Goal: Task Accomplishment & Management: Manage account settings

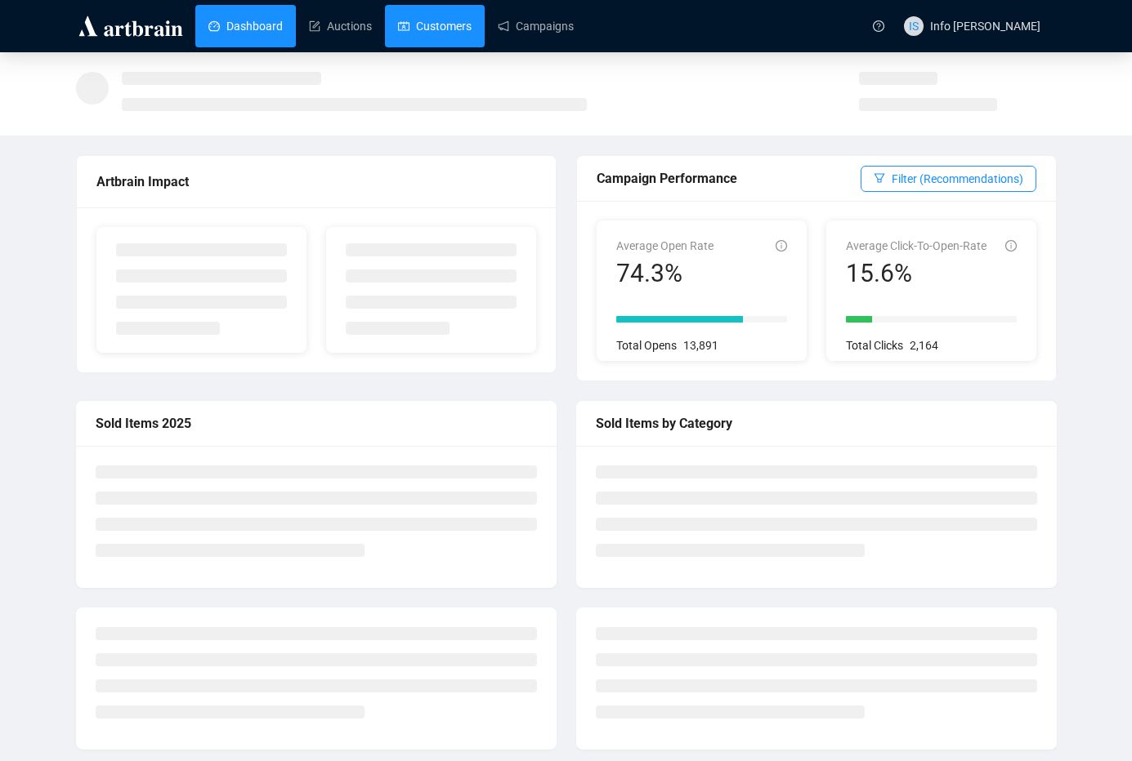
click at [440, 29] on link "Customers" at bounding box center [435, 26] width 74 height 42
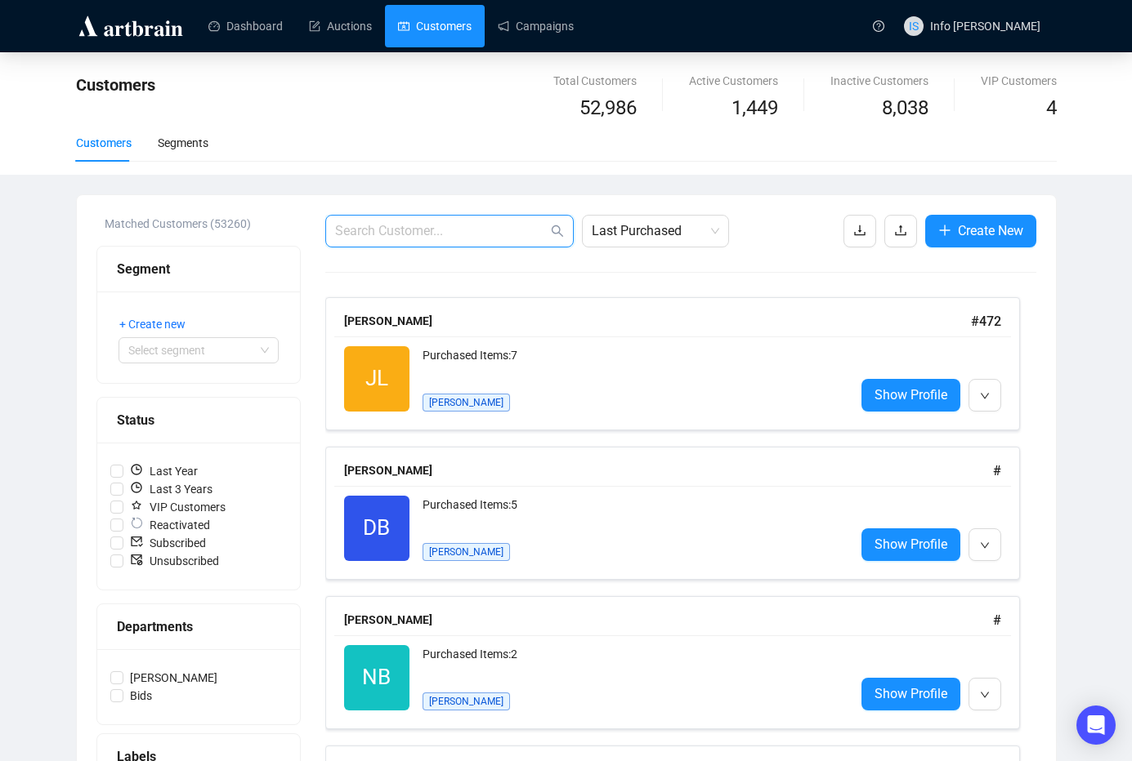
click at [435, 234] on input "text" at bounding box center [441, 231] width 212 height 20
type input "[PERSON_NAME]"
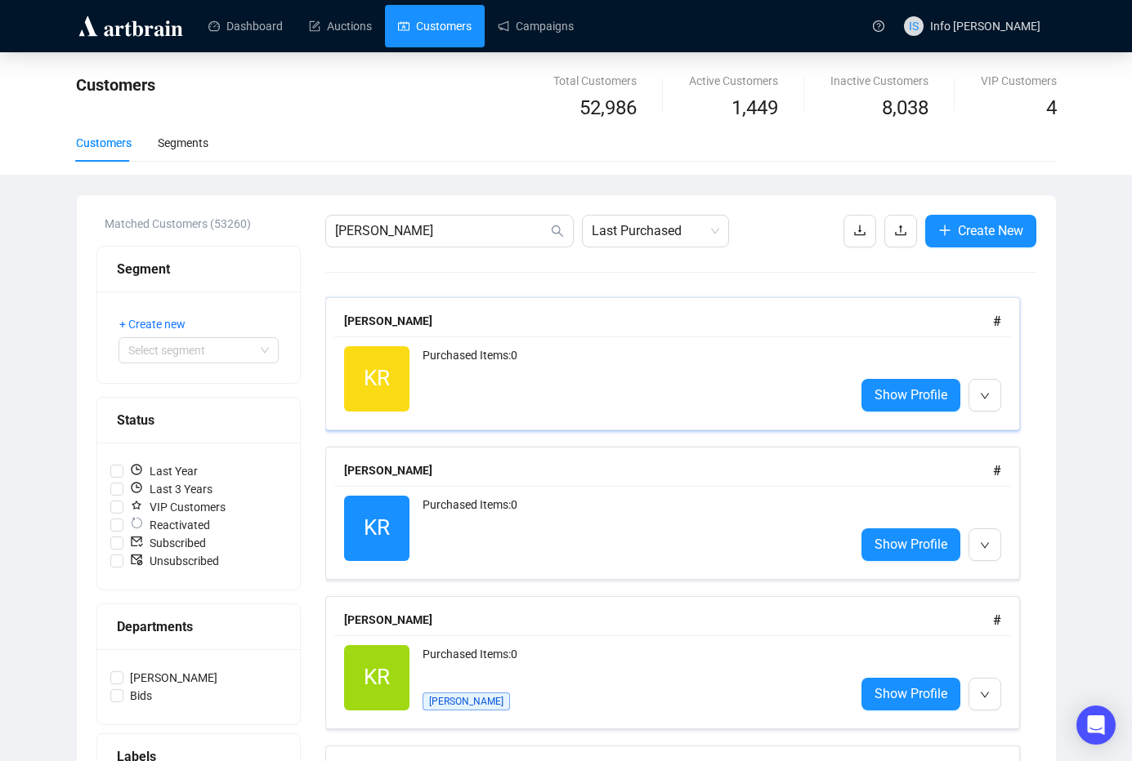
click at [585, 307] on div "[PERSON_NAME] #" at bounding box center [672, 321] width 677 height 31
click at [449, 247] on span "[PERSON_NAME]" at bounding box center [449, 231] width 248 height 33
click at [443, 235] on input "[PERSON_NAME]" at bounding box center [441, 231] width 212 height 20
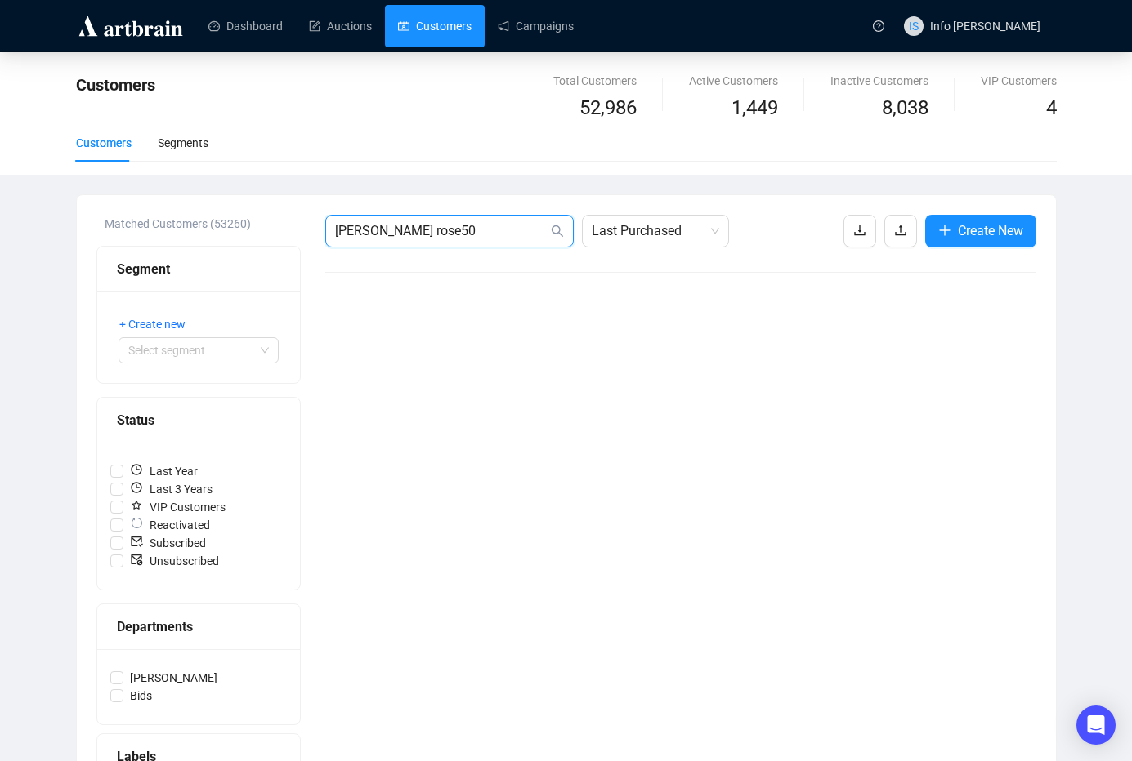
click at [364, 230] on input "[PERSON_NAME] rose50" at bounding box center [441, 231] width 212 height 20
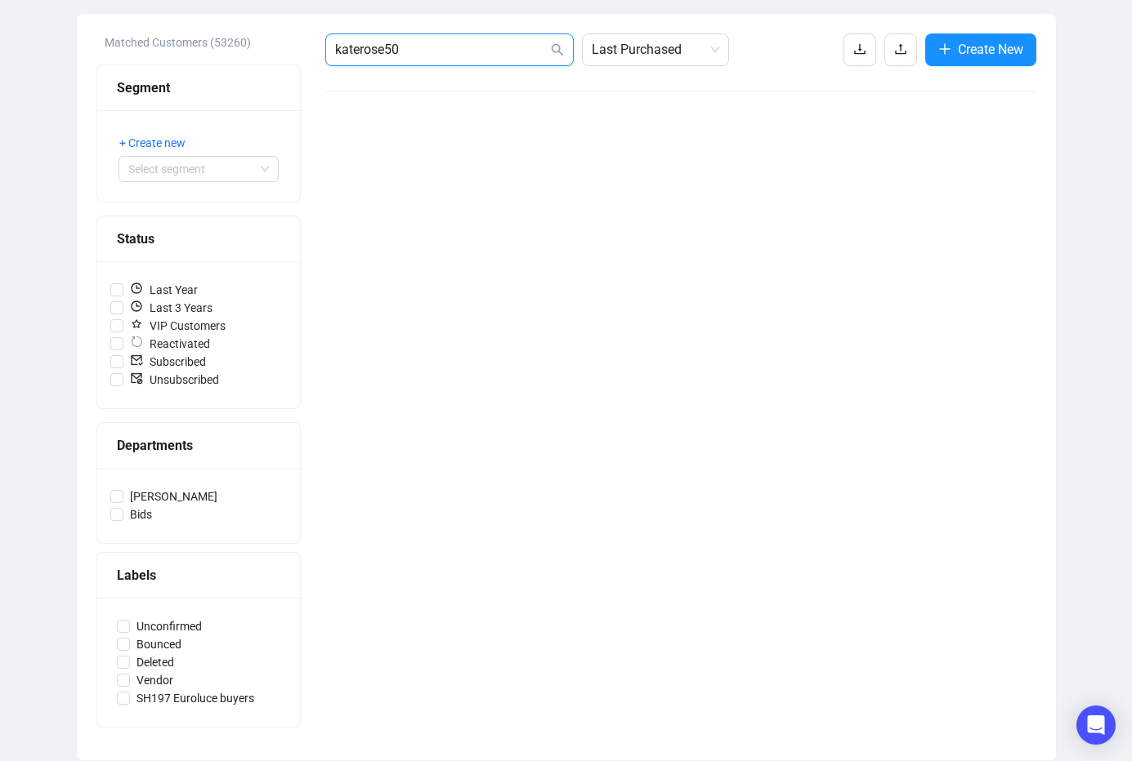
click at [431, 49] on input "katerose50" at bounding box center [441, 50] width 212 height 20
type input "[EMAIL_ADDRESS][DOMAIN_NAME]"
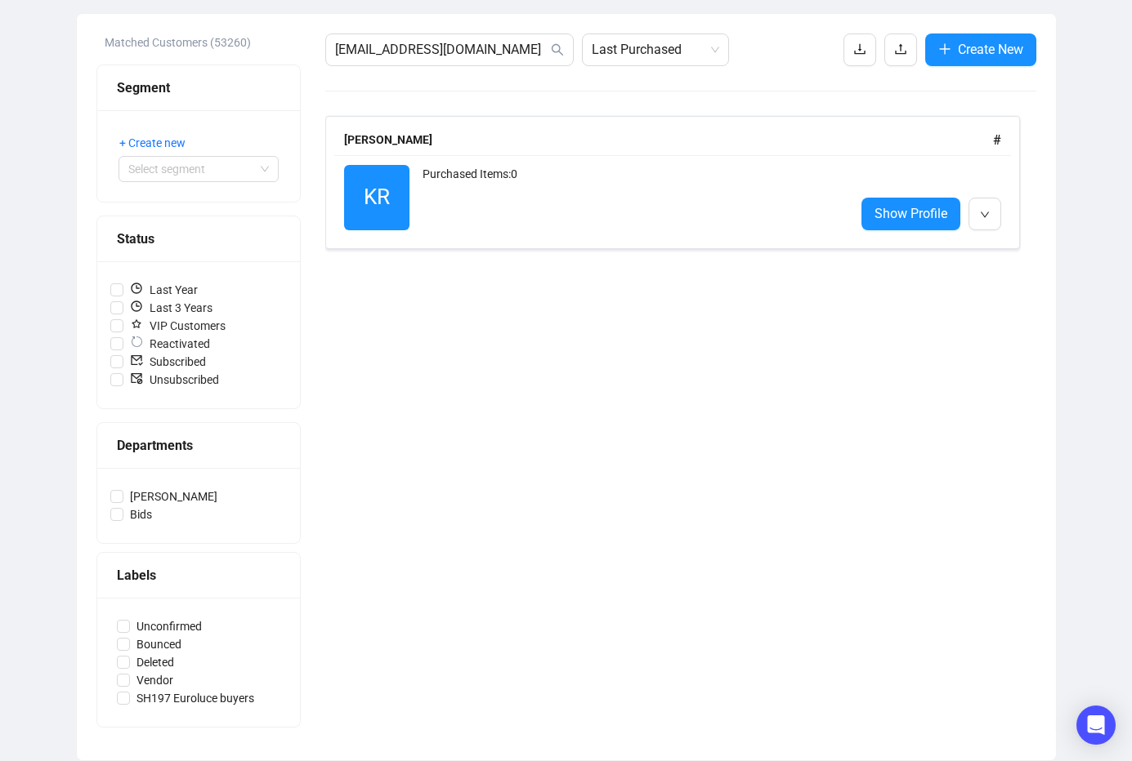
click at [474, 78] on div "[EMAIL_ADDRESS][DOMAIN_NAME] Last Purchased Create New [PERSON_NAME] # KR React…" at bounding box center [680, 387] width 711 height 708
click at [989, 220] on span "button" at bounding box center [985, 213] width 10 height 20
click at [985, 281] on div "[EMAIL_ADDRESS][DOMAIN_NAME] Last Purchased Create New [PERSON_NAME] # KR React…" at bounding box center [680, 387] width 711 height 708
click at [991, 224] on button "button" at bounding box center [984, 214] width 33 height 33
click at [995, 275] on li "Delete" at bounding box center [1006, 276] width 70 height 26
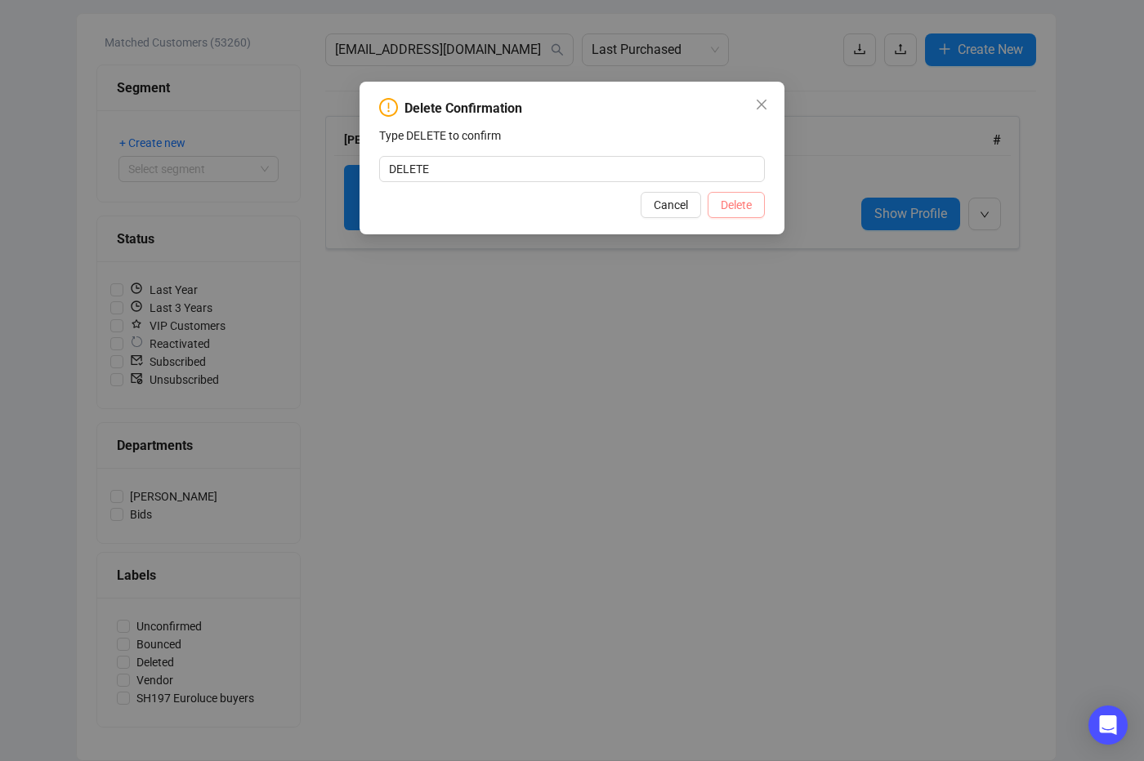
type input "DELETE"
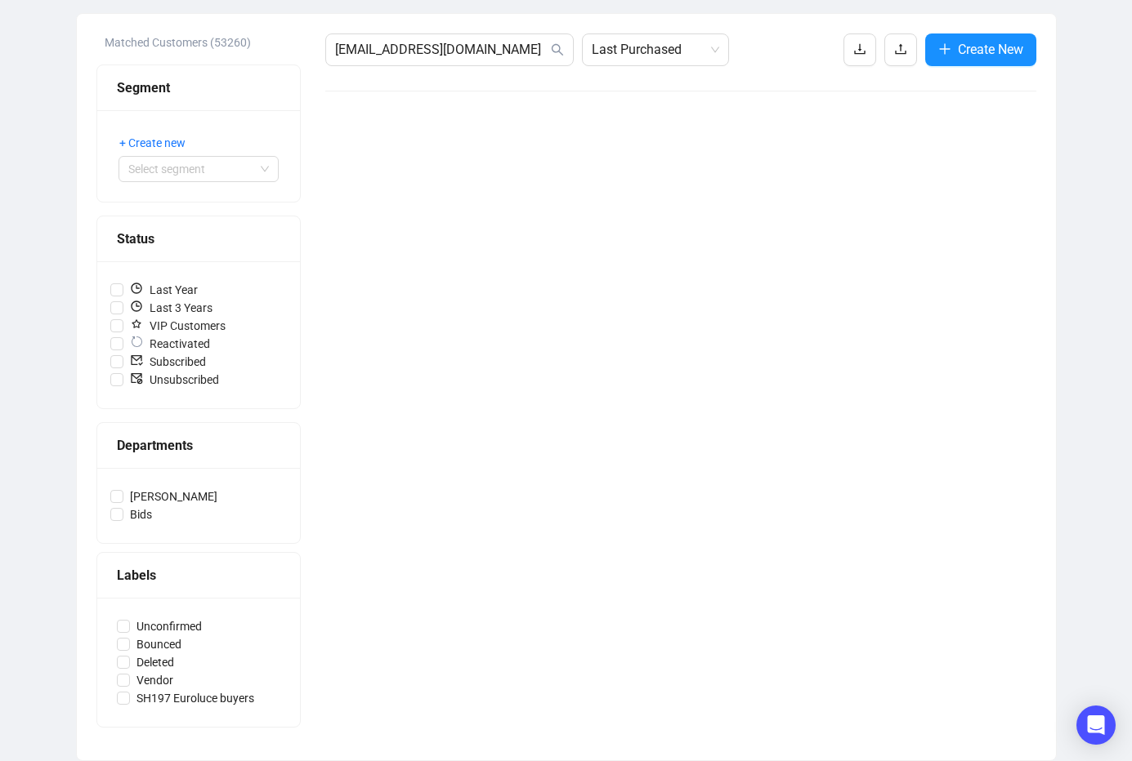
scroll to position [0, 0]
